Goal: Information Seeking & Learning: Understand process/instructions

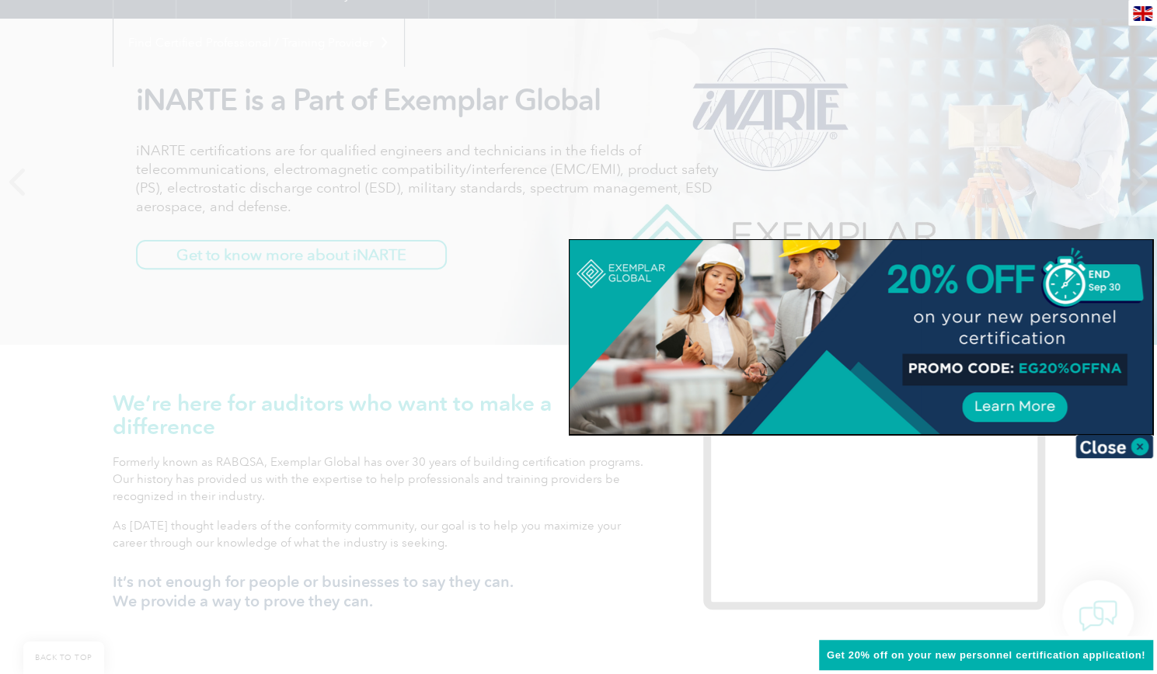
scroll to position [311, 0]
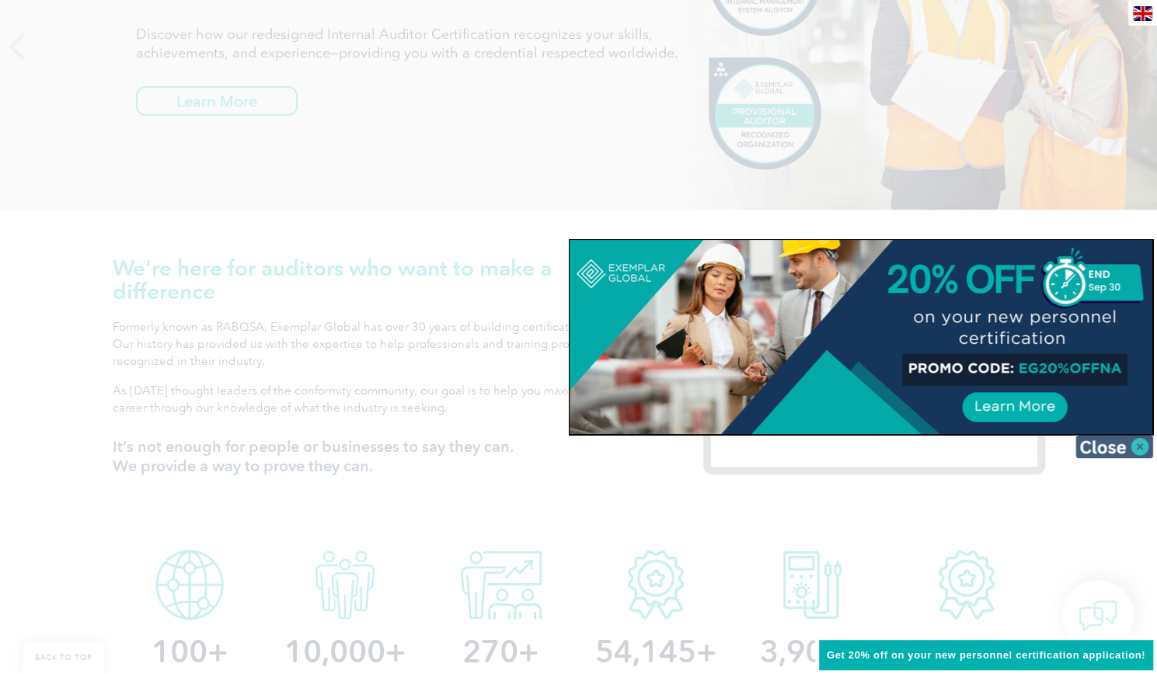
click at [1111, 451] on img at bounding box center [1114, 446] width 78 height 23
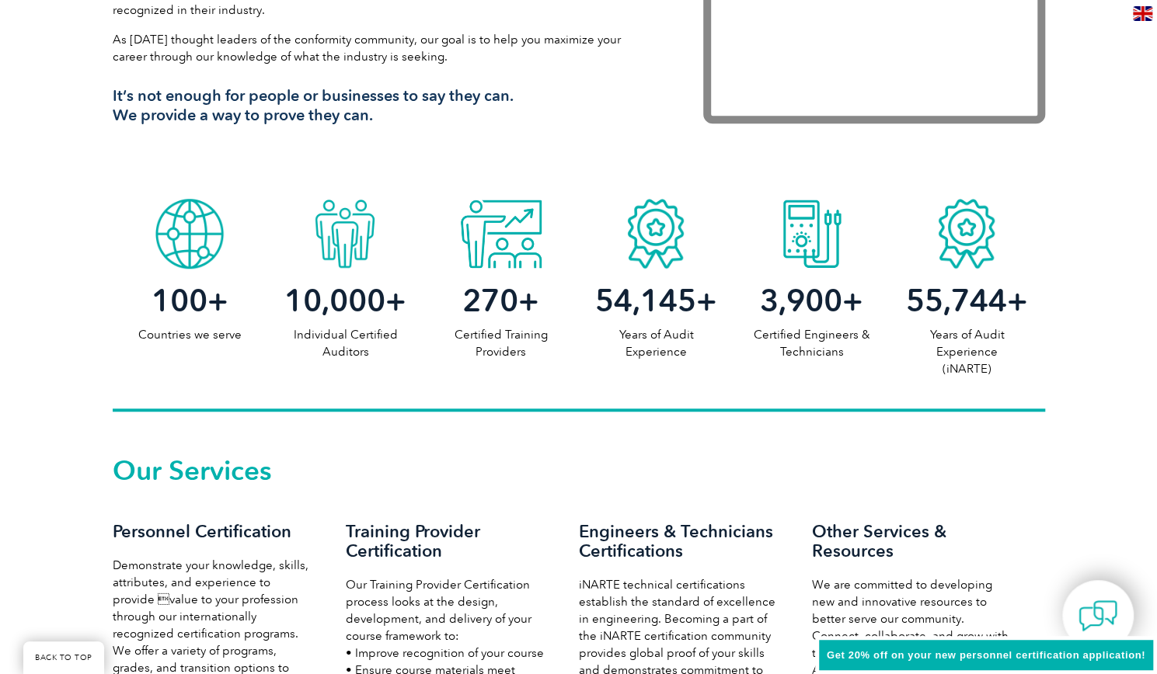
scroll to position [855, 0]
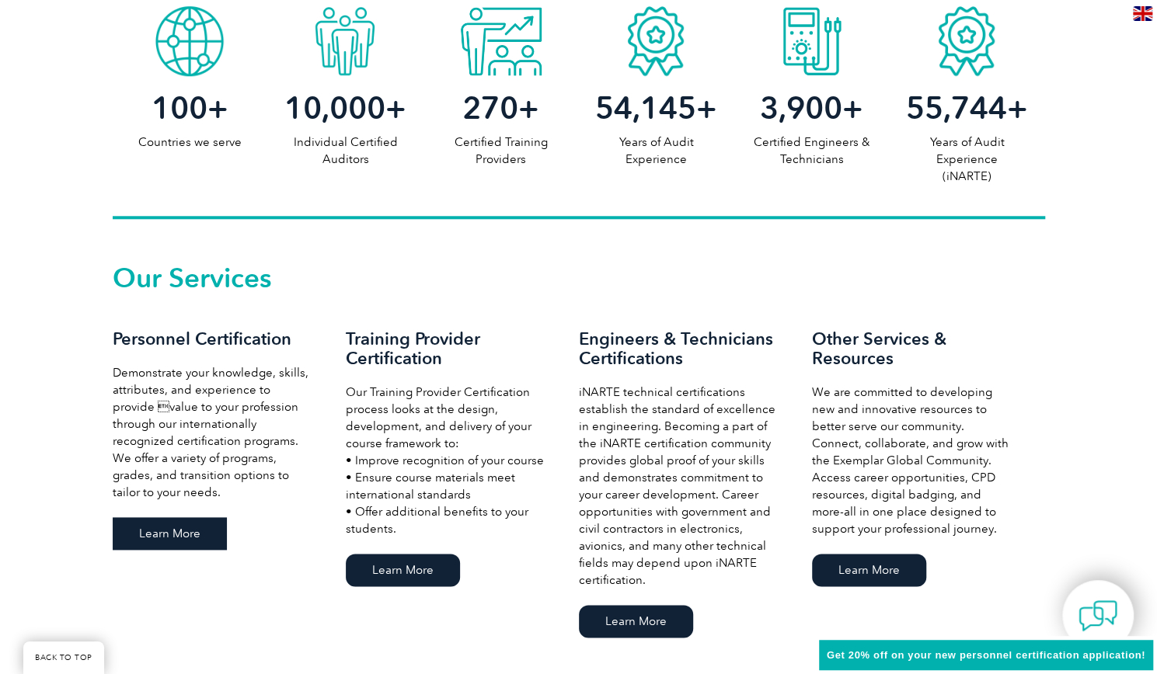
click at [202, 542] on link "Learn More" at bounding box center [170, 533] width 114 height 33
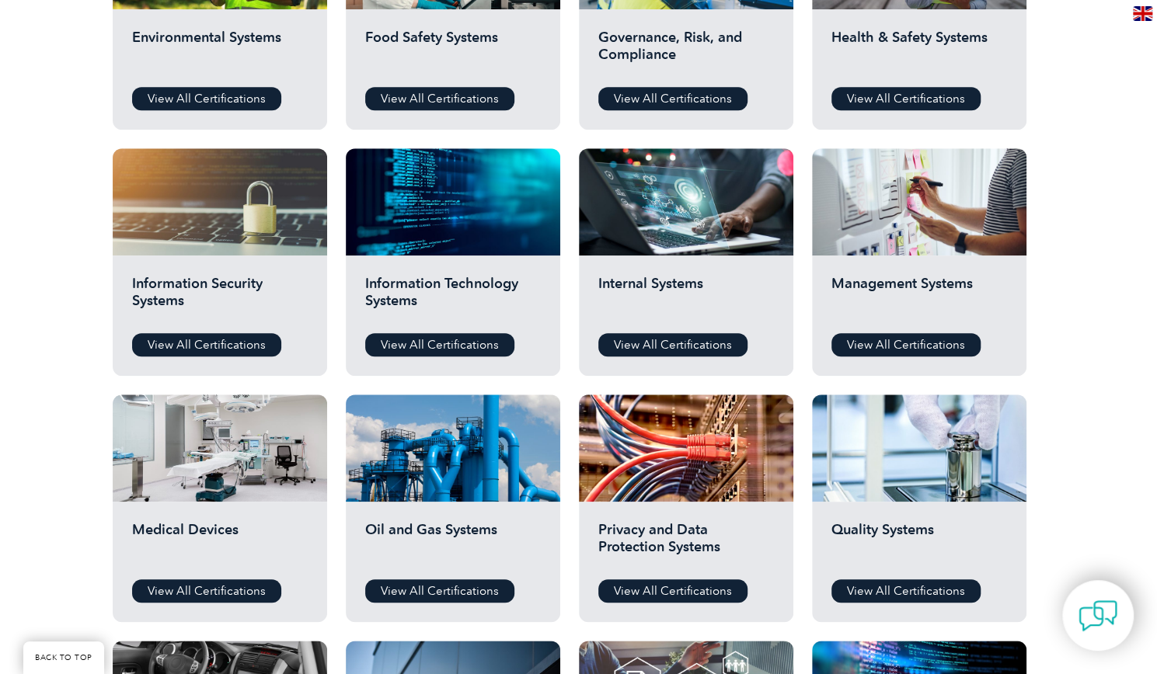
scroll to position [544, 0]
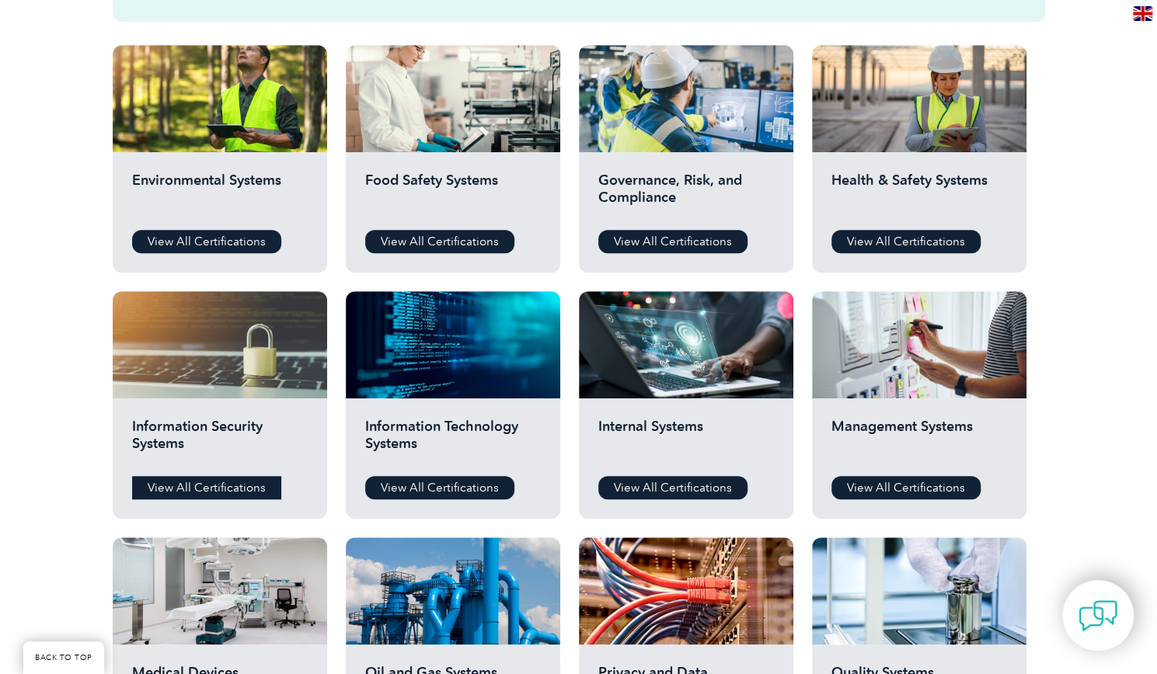
click at [228, 486] on link "View All Certifications" at bounding box center [206, 487] width 149 height 23
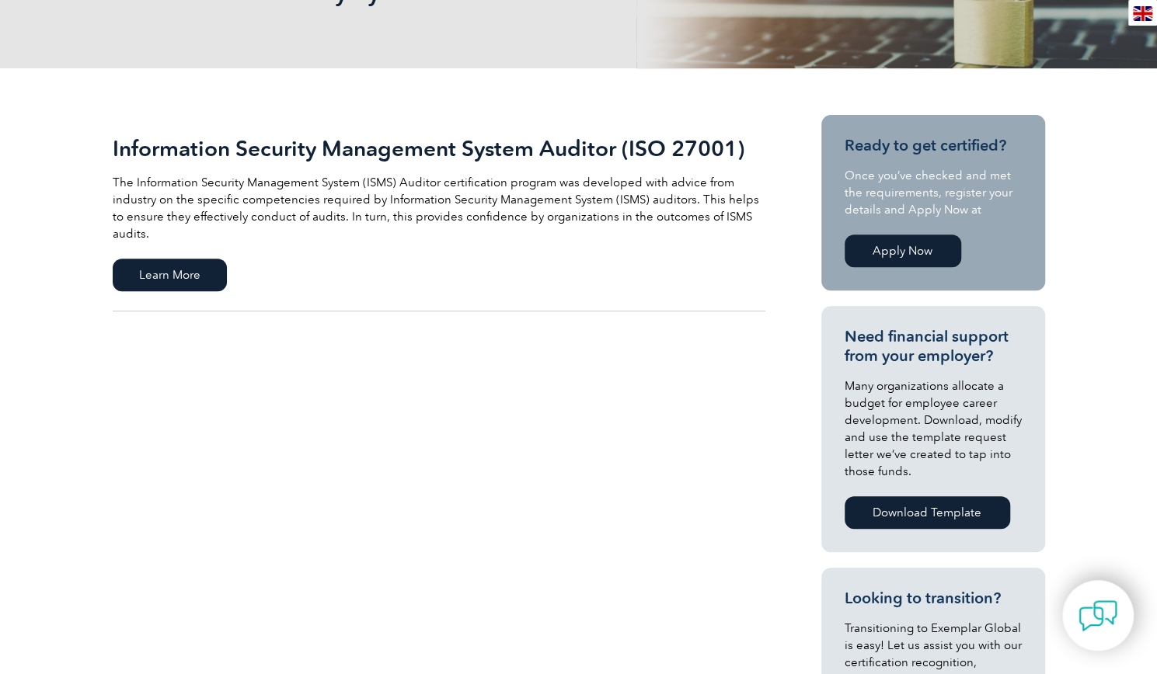
scroll to position [311, 0]
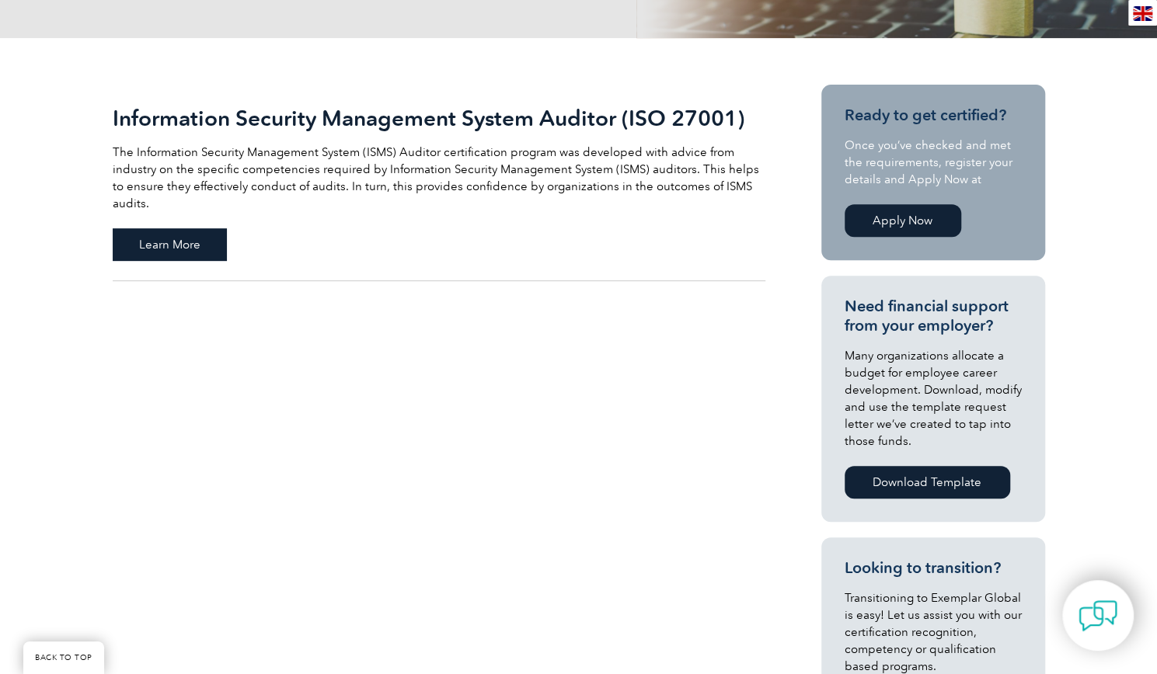
click at [196, 228] on span "Learn More" at bounding box center [170, 244] width 114 height 33
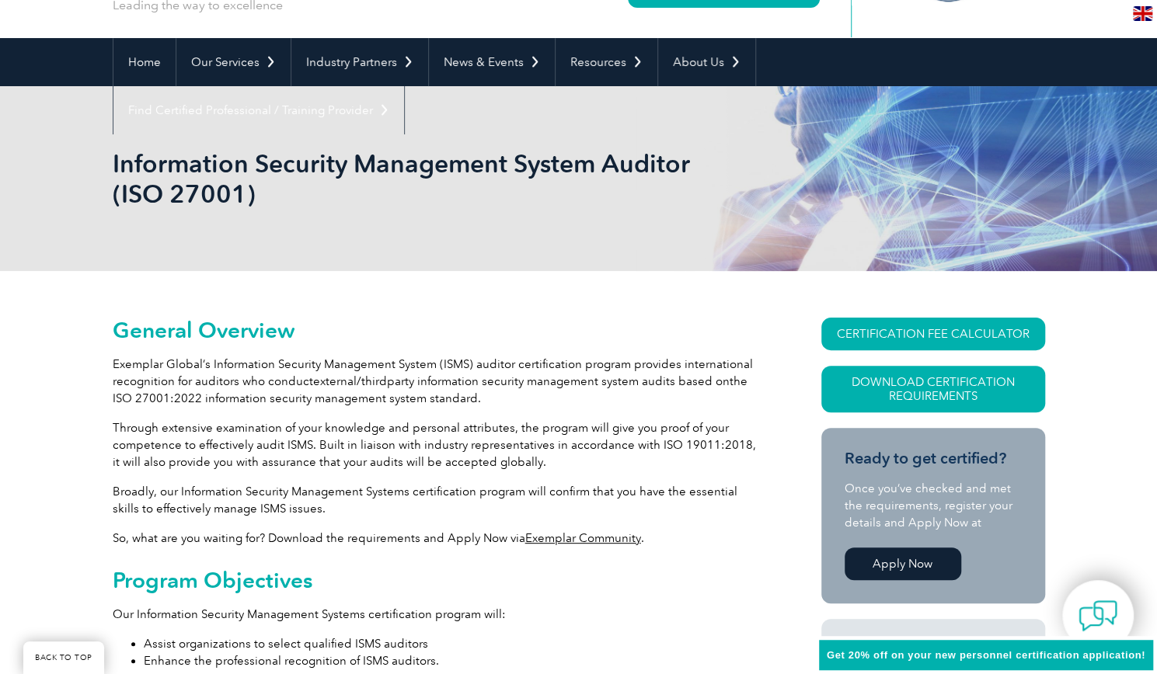
scroll to position [496, 0]
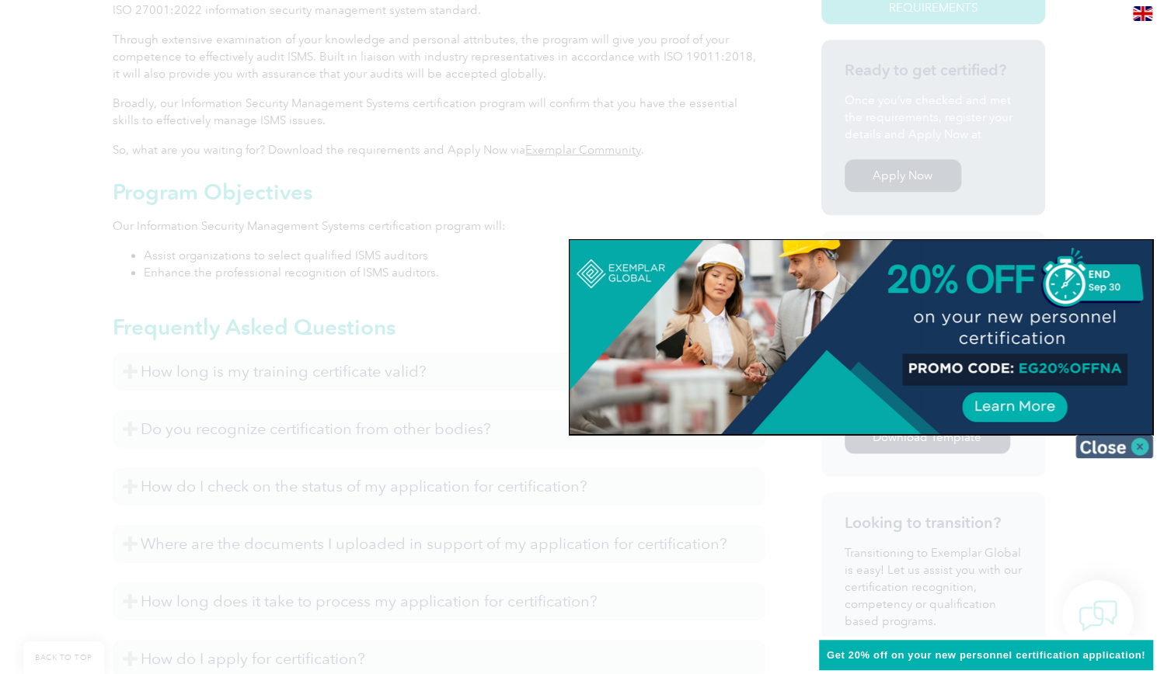
click at [1118, 448] on img at bounding box center [1114, 446] width 78 height 23
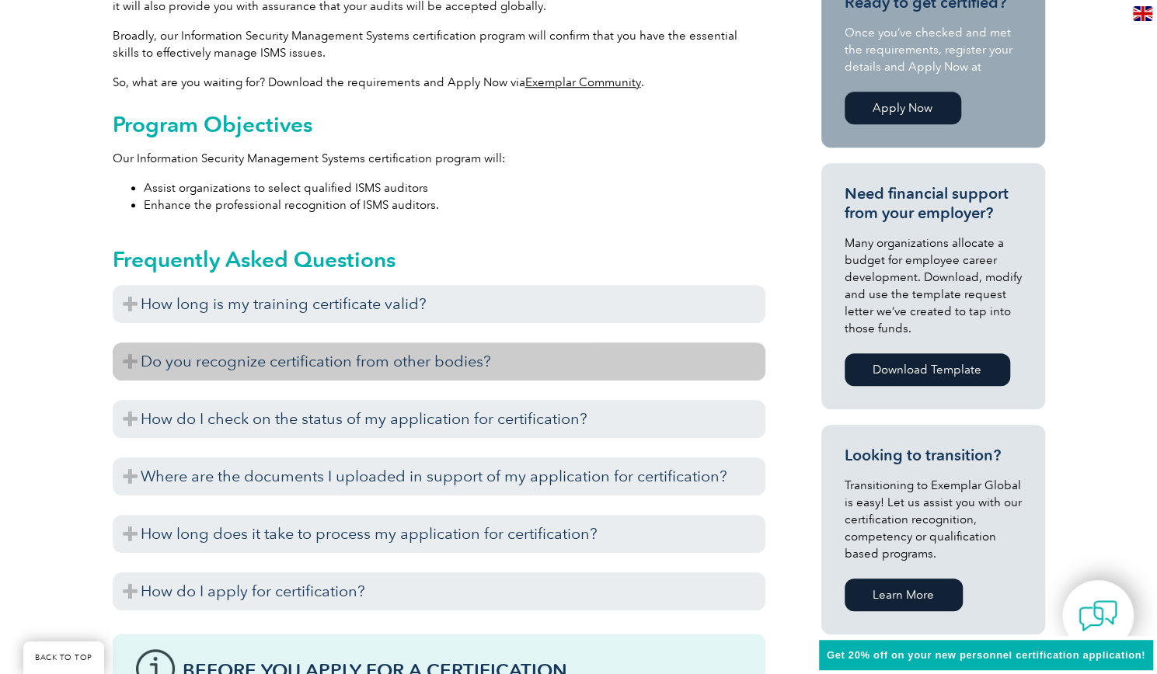
scroll to position [652, 0]
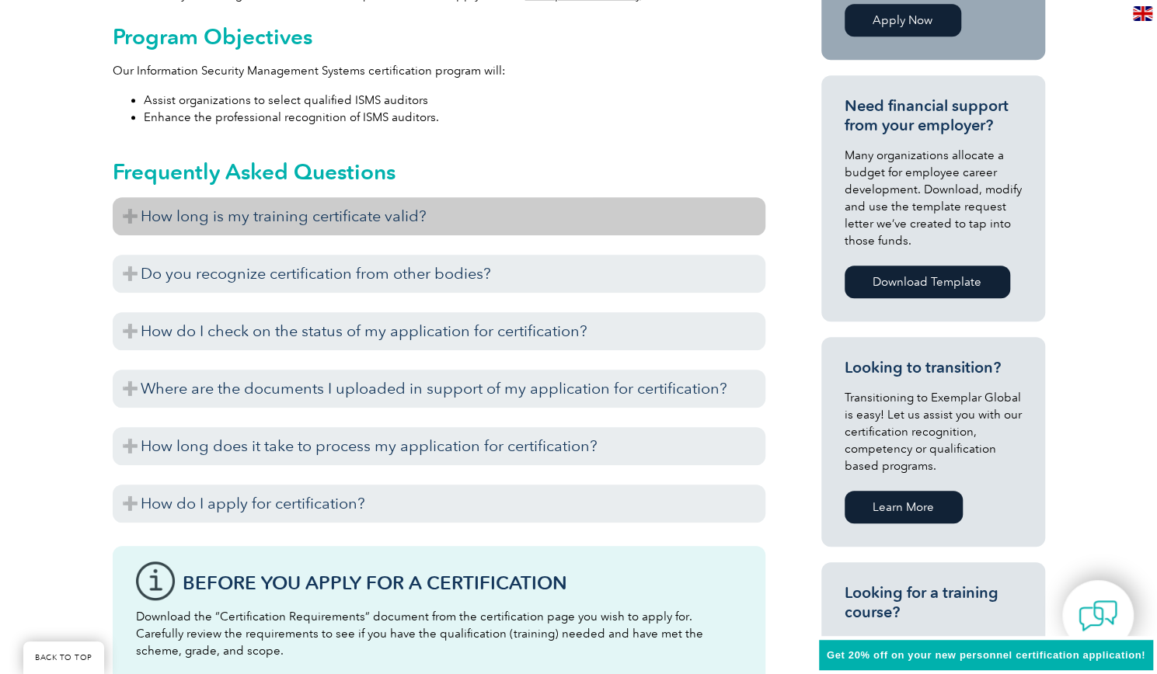
click at [384, 213] on h3 "How long is my training certificate valid?" at bounding box center [439, 216] width 653 height 38
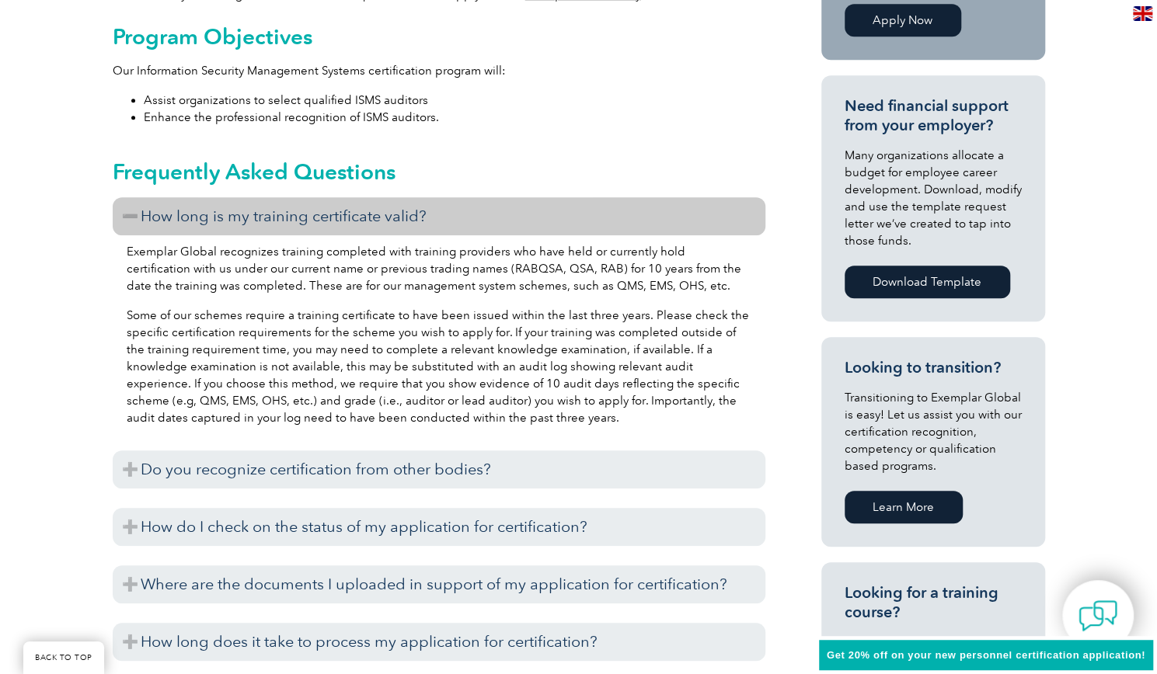
click at [384, 213] on h3 "How long is my training certificate valid?" at bounding box center [439, 216] width 653 height 38
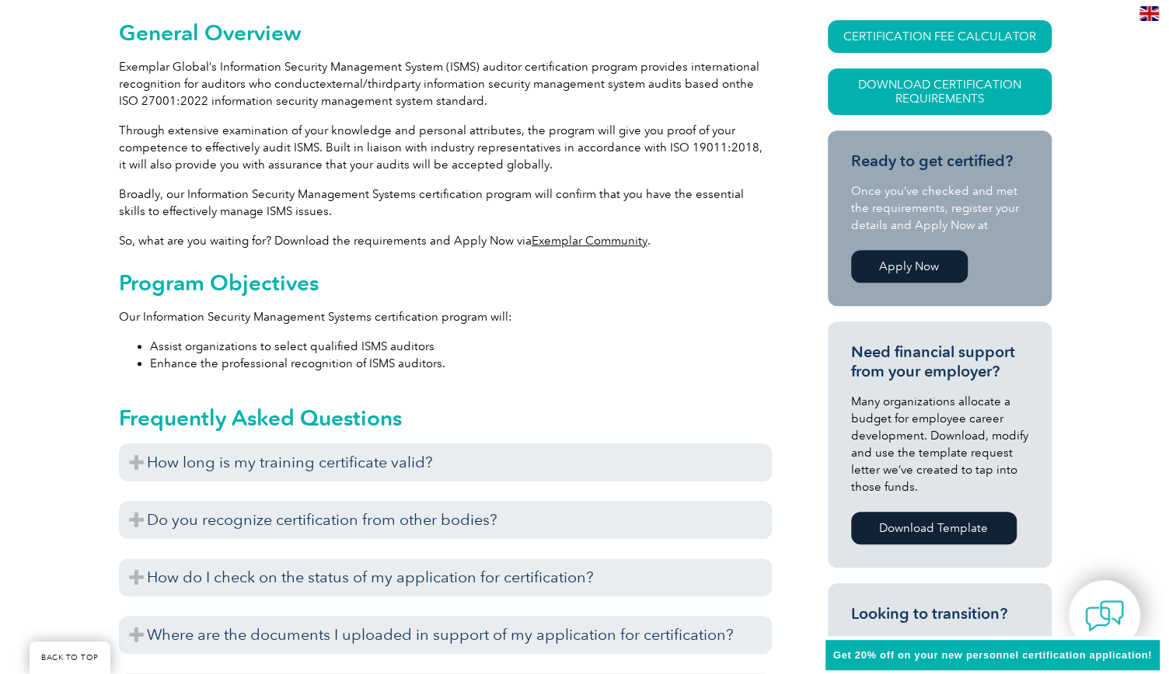
scroll to position [108, 0]
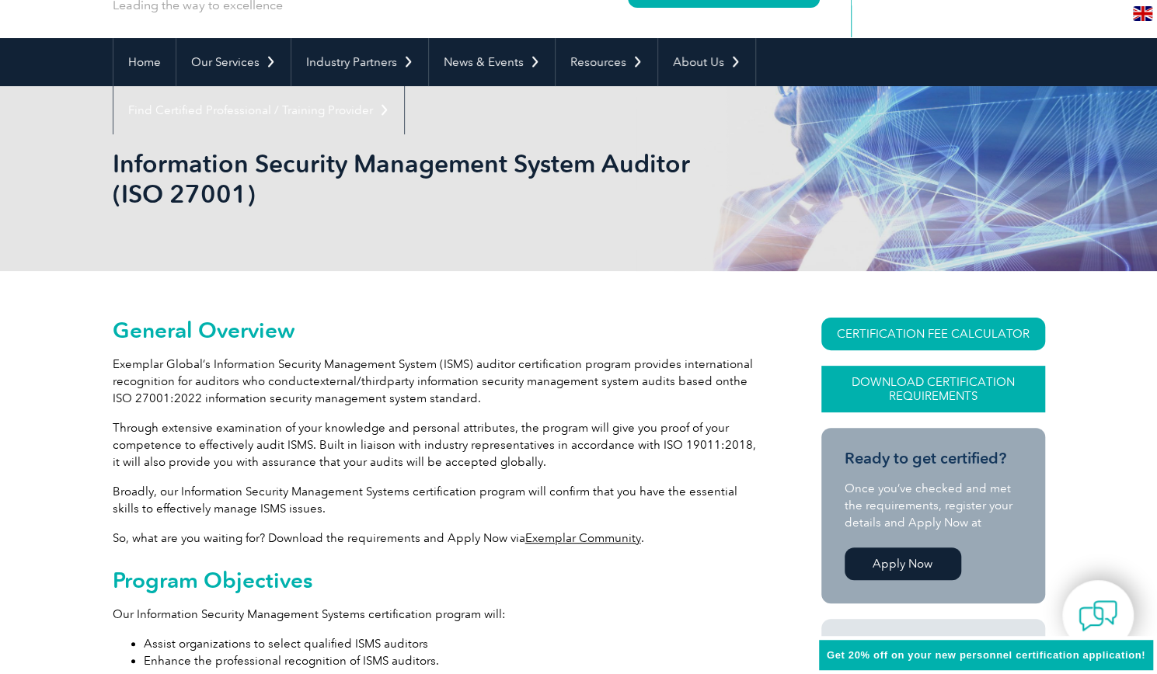
click at [934, 404] on link "Download Certification Requirements" at bounding box center [933, 389] width 224 height 47
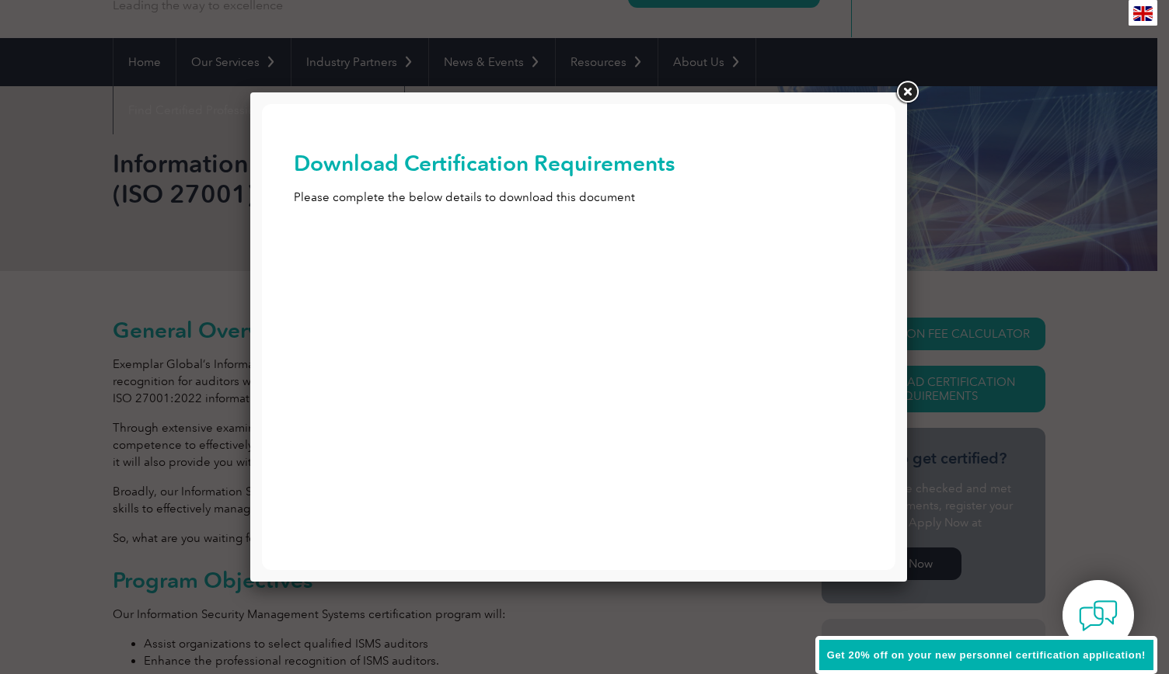
scroll to position [0, 0]
click at [908, 89] on link at bounding box center [907, 92] width 28 height 28
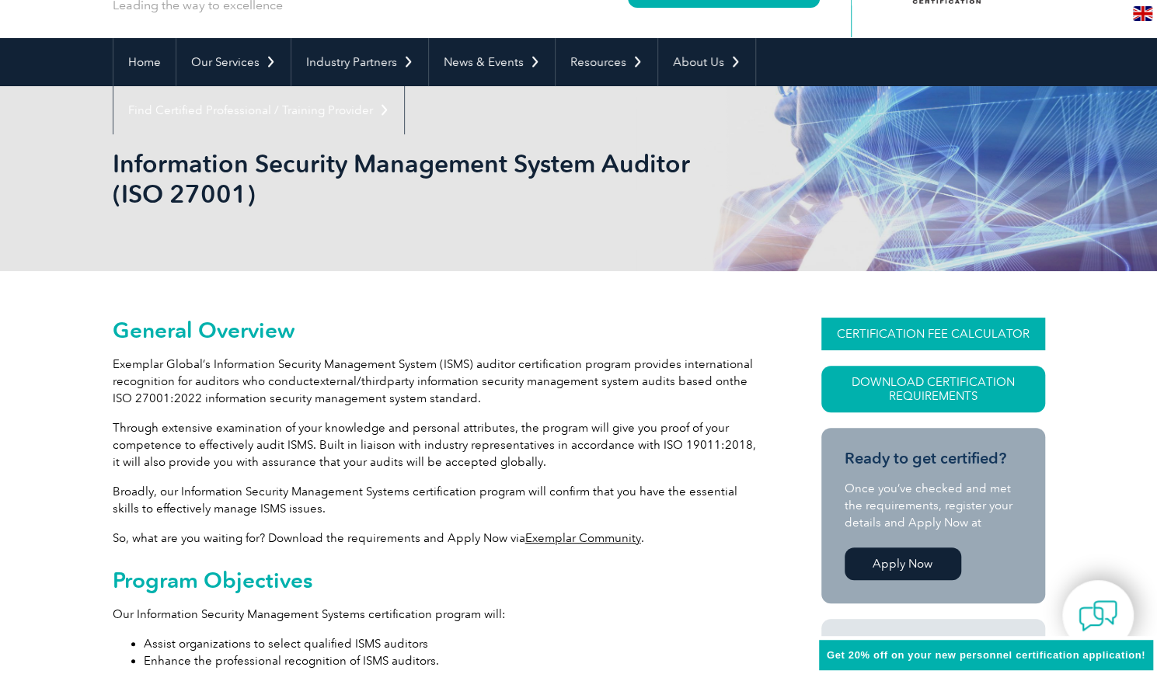
click at [945, 337] on link "CERTIFICATION FEE CALCULATOR" at bounding box center [933, 334] width 224 height 33
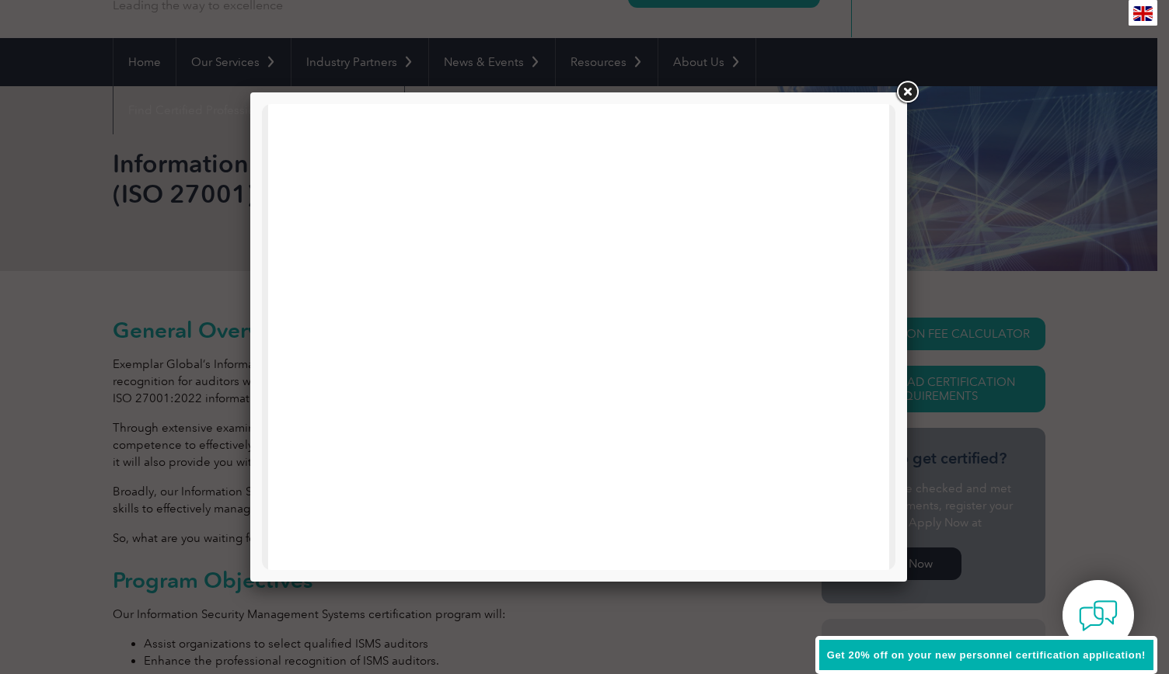
scroll to position [474, 0]
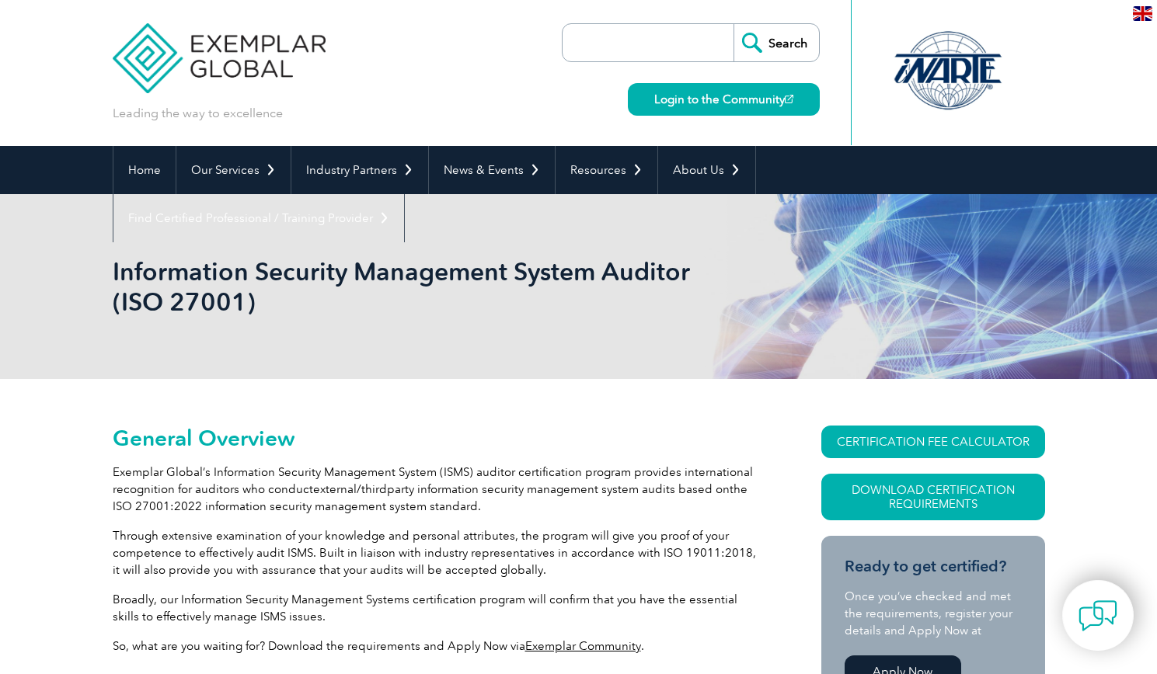
scroll to position [107, 0]
